Goal: Task Accomplishment & Management: Use online tool/utility

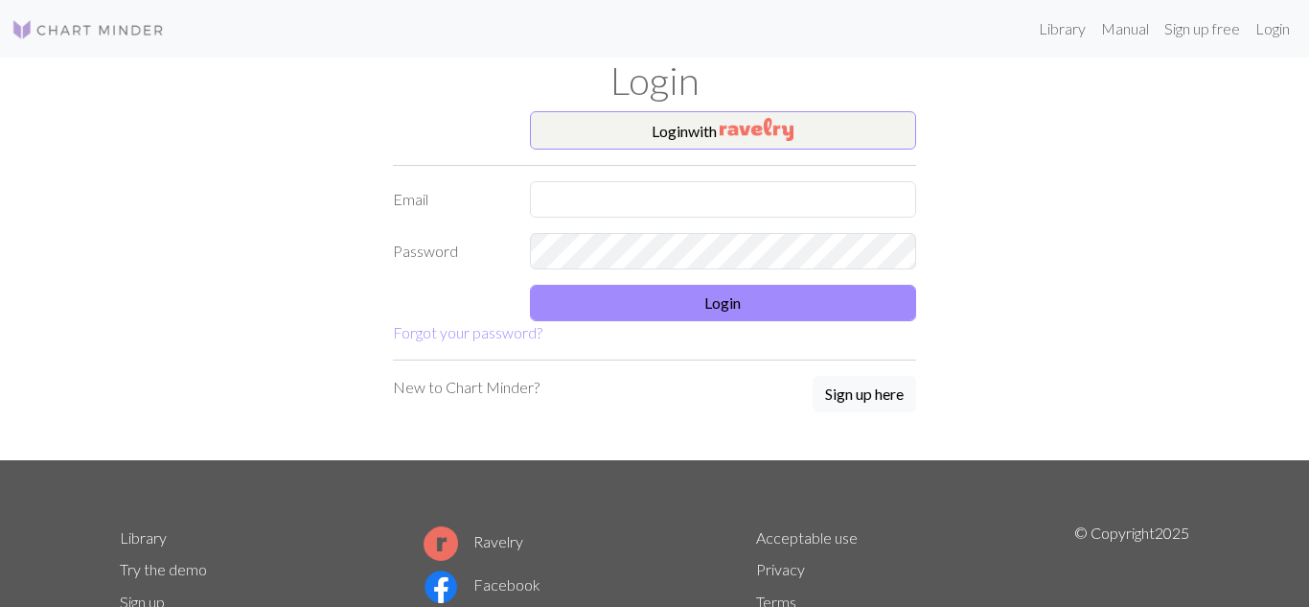
click at [641, 151] on form "Login with Email Password Login Forgot your password?" at bounding box center [654, 227] width 523 height 233
click at [634, 141] on button "Login with" at bounding box center [723, 130] width 387 height 38
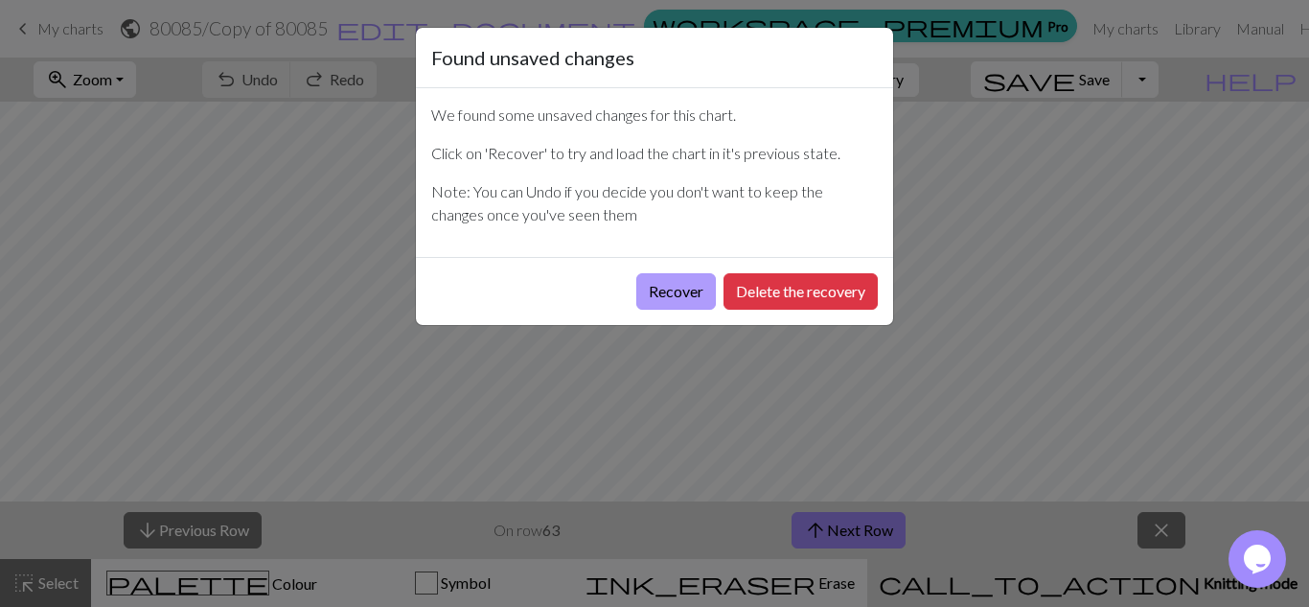
click at [675, 284] on button "Recover" at bounding box center [676, 291] width 80 height 36
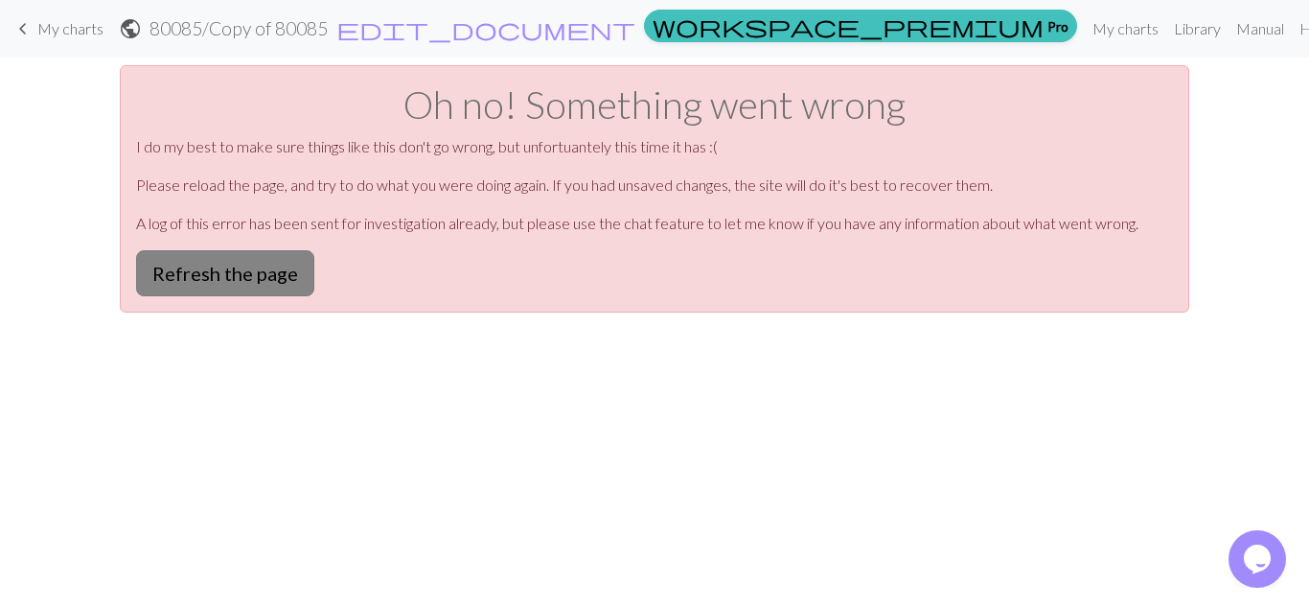
click at [243, 276] on button "Refresh the page" at bounding box center [225, 273] width 178 height 46
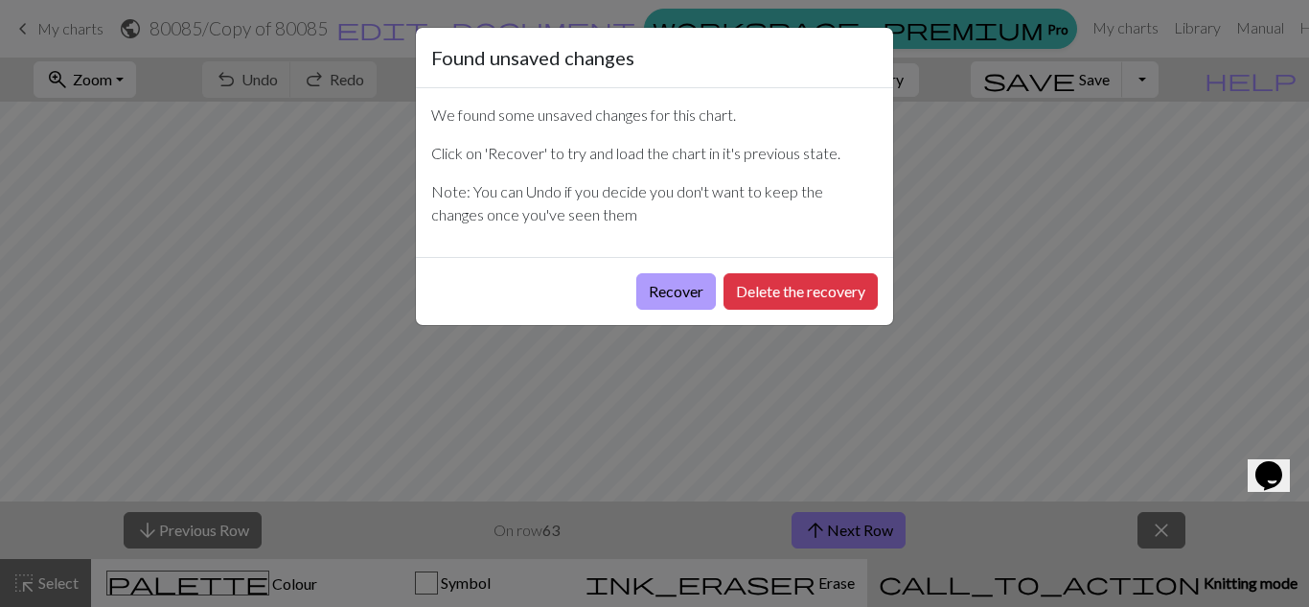
click at [640, 290] on button "Recover" at bounding box center [676, 291] width 80 height 36
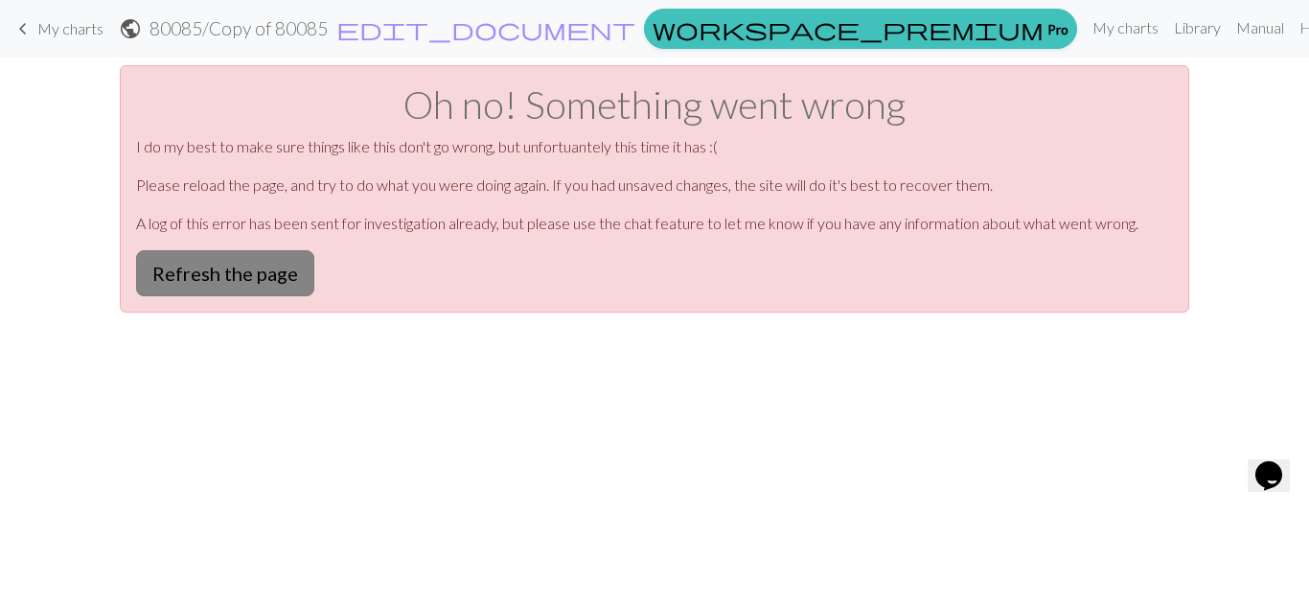
click at [191, 285] on button "Refresh the page" at bounding box center [225, 273] width 178 height 46
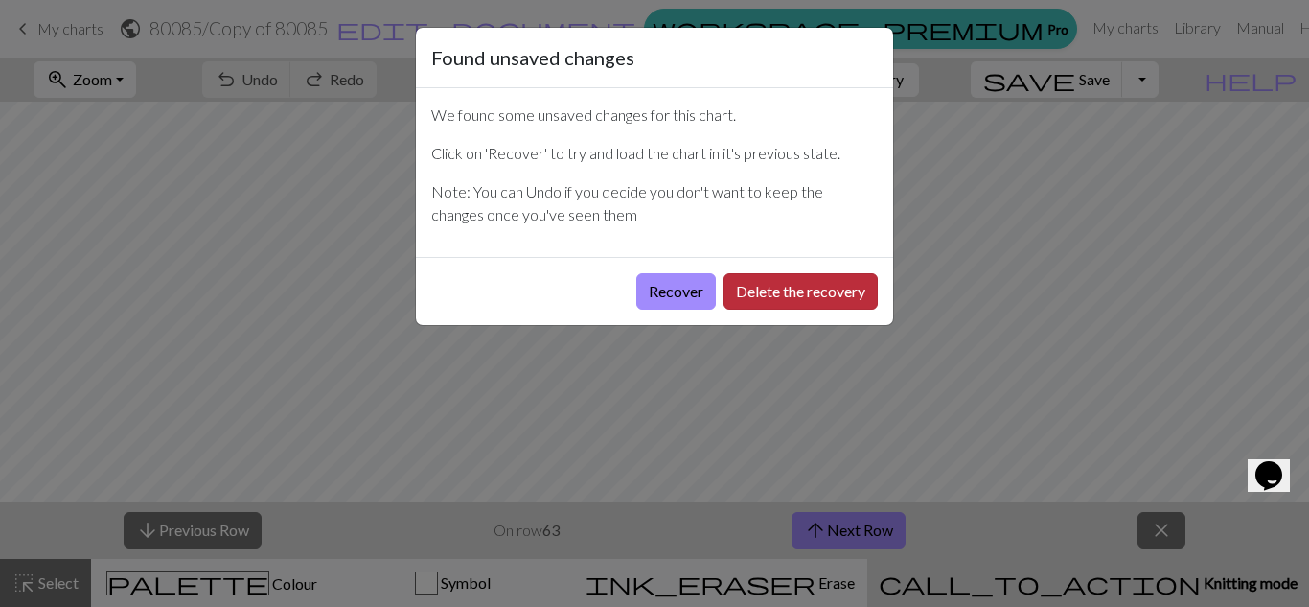
click at [741, 275] on button "Delete the recovery" at bounding box center [800, 291] width 154 height 36
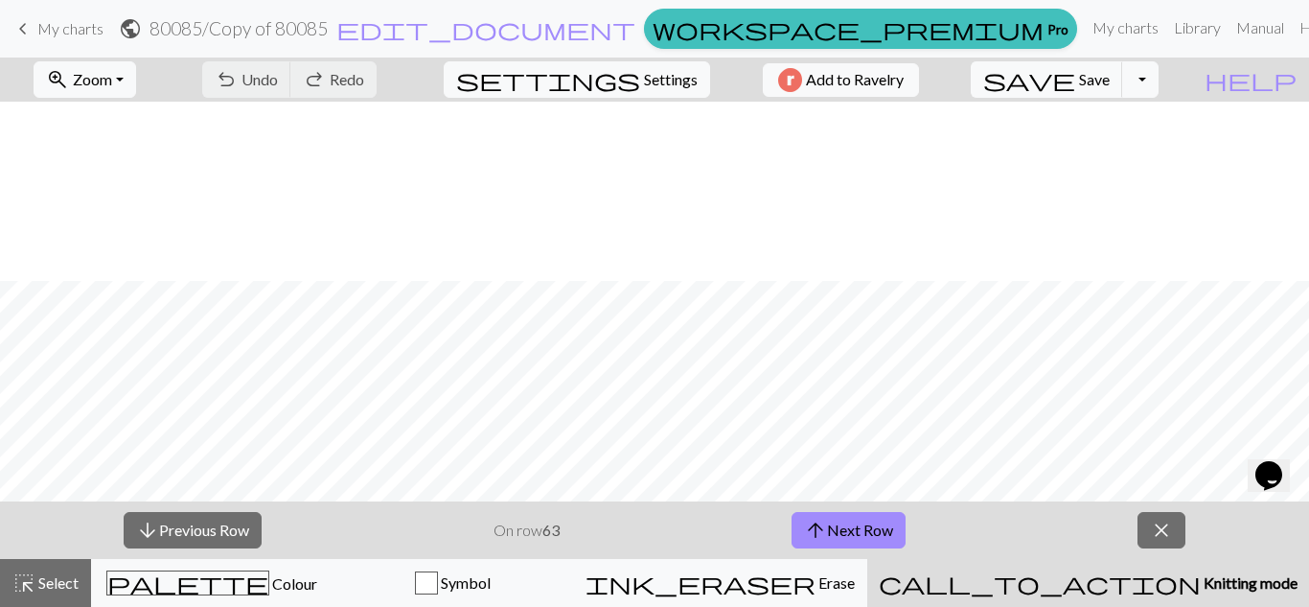
scroll to position [838, 0]
